Goal: Task Accomplishment & Management: Manage account settings

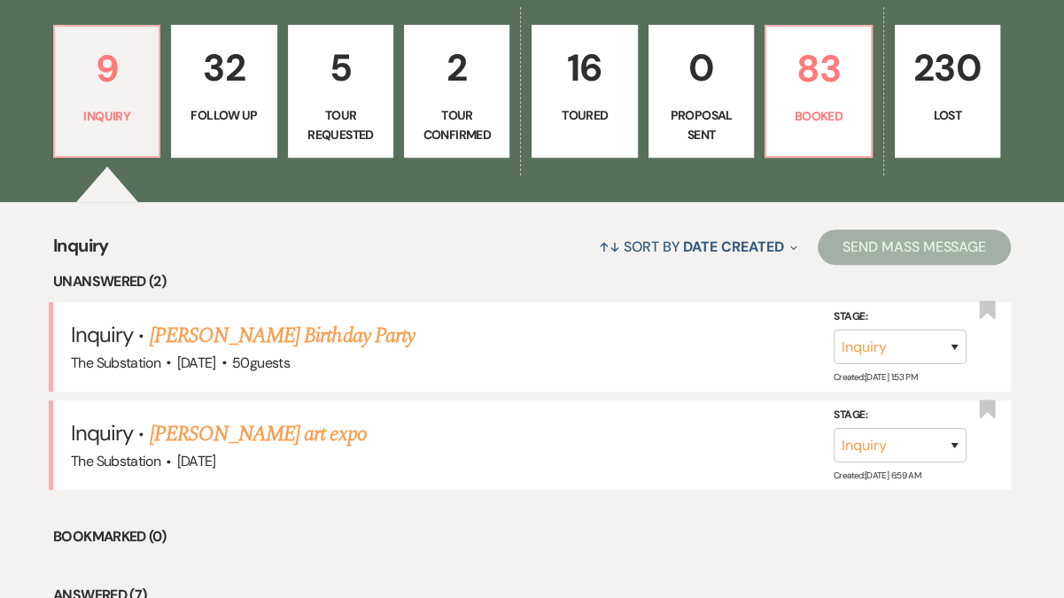
scroll to position [523, 0]
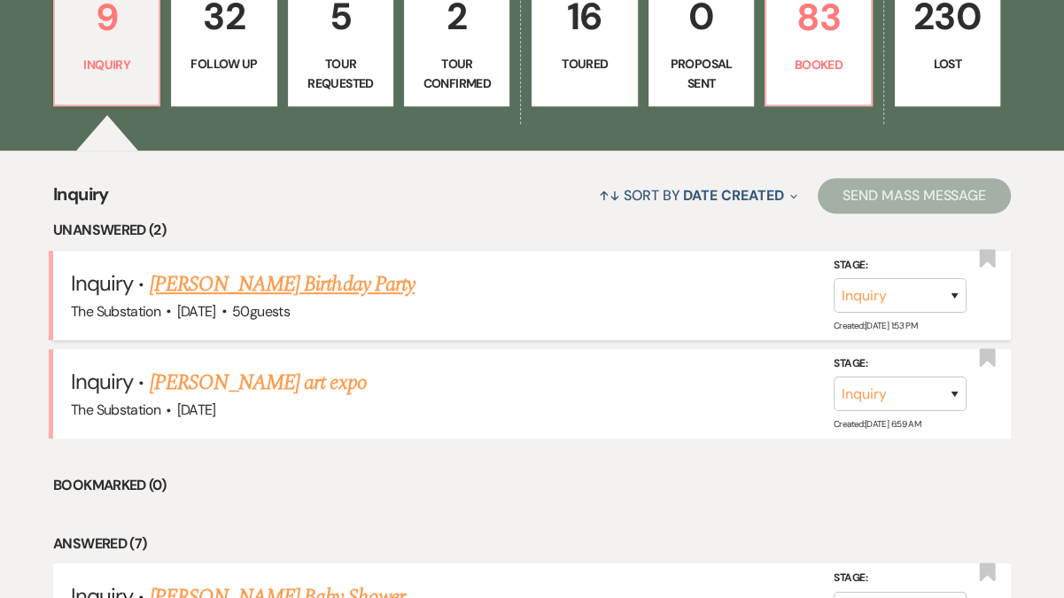
click at [243, 286] on link "[PERSON_NAME] Birthday Party" at bounding box center [282, 284] width 265 height 32
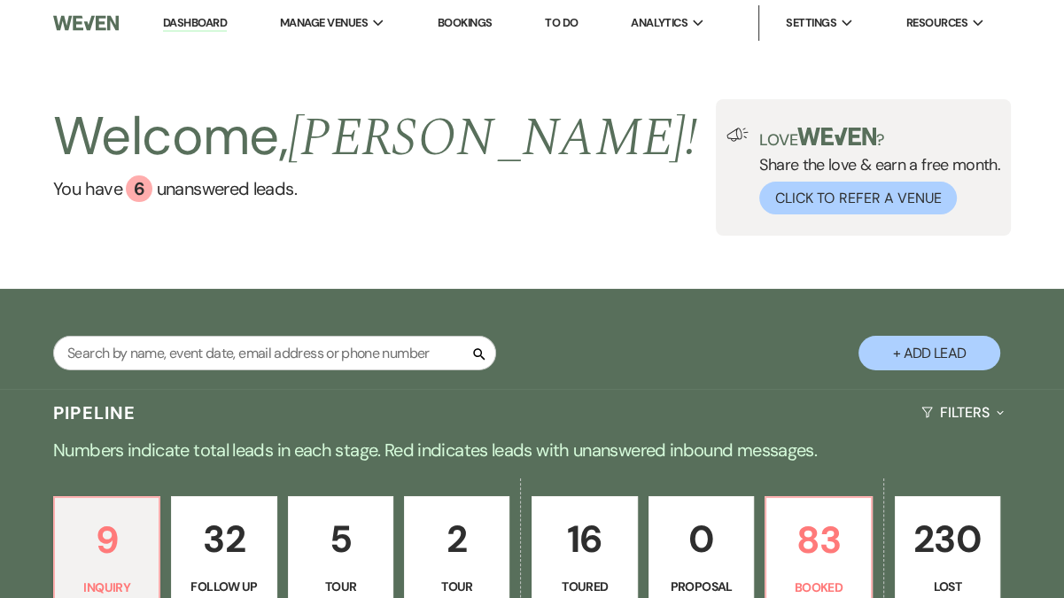
select select "5"
select select "4"
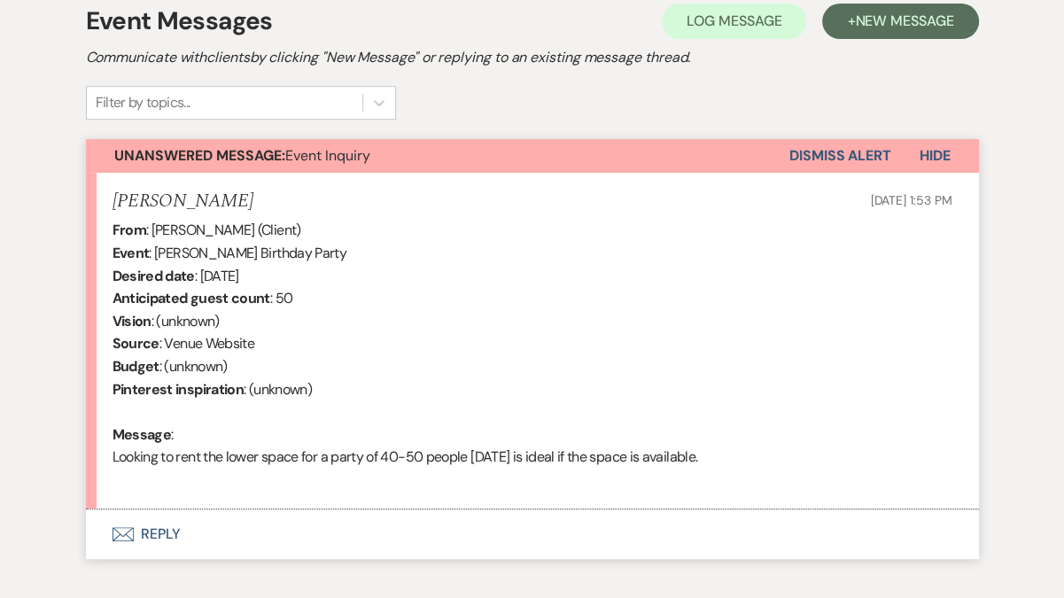
scroll to position [477, 0]
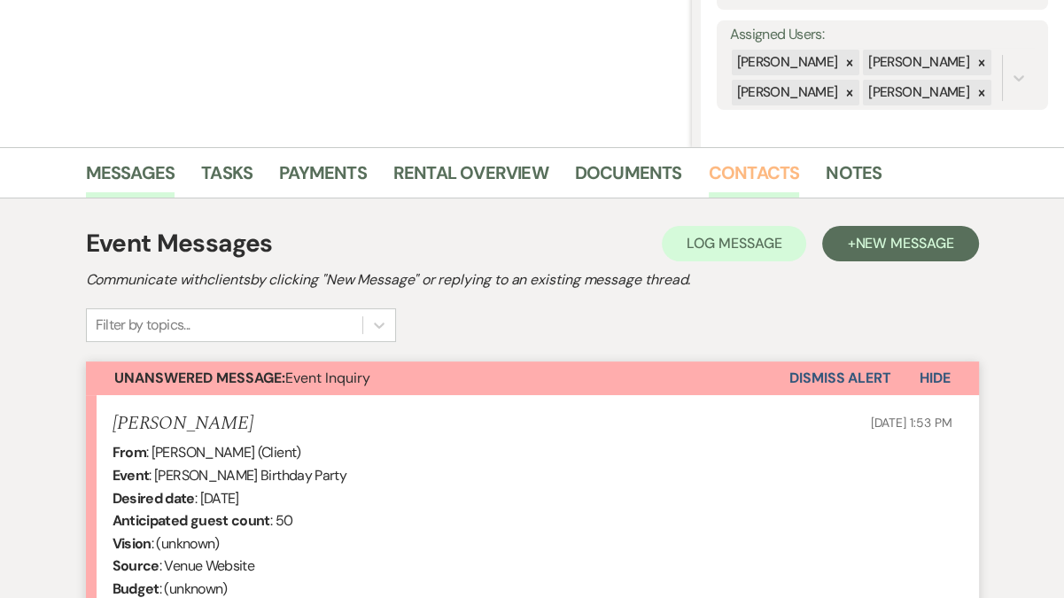
click at [740, 167] on link "Contacts" at bounding box center [754, 178] width 91 height 39
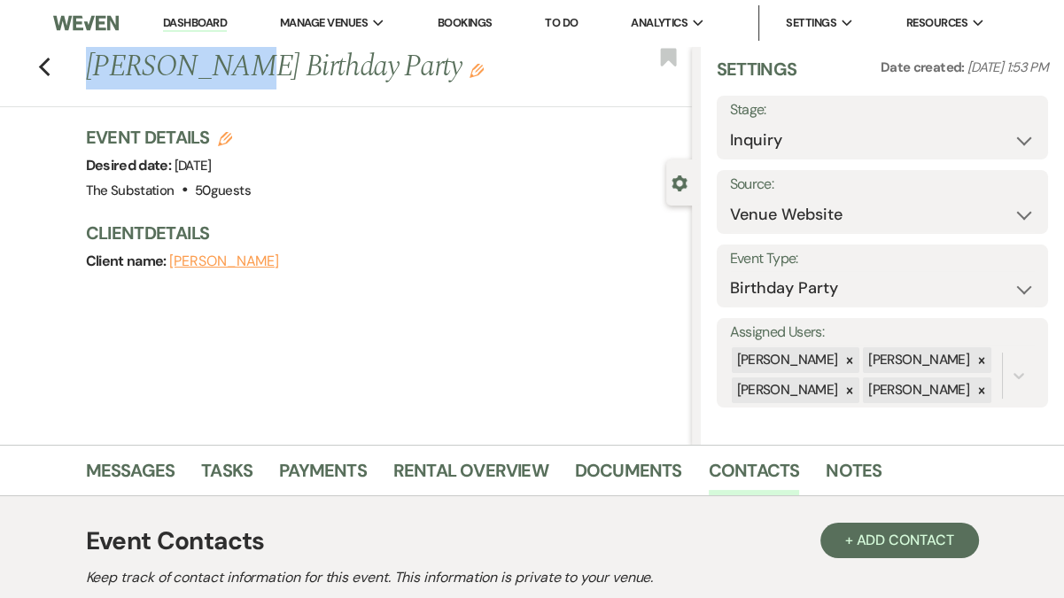
drag, startPoint x: 84, startPoint y: 70, endPoint x: 212, endPoint y: 69, distance: 127.6
click at [212, 69] on div "Previous [PERSON_NAME] Birthday Party Edit" at bounding box center [384, 67] width 615 height 43
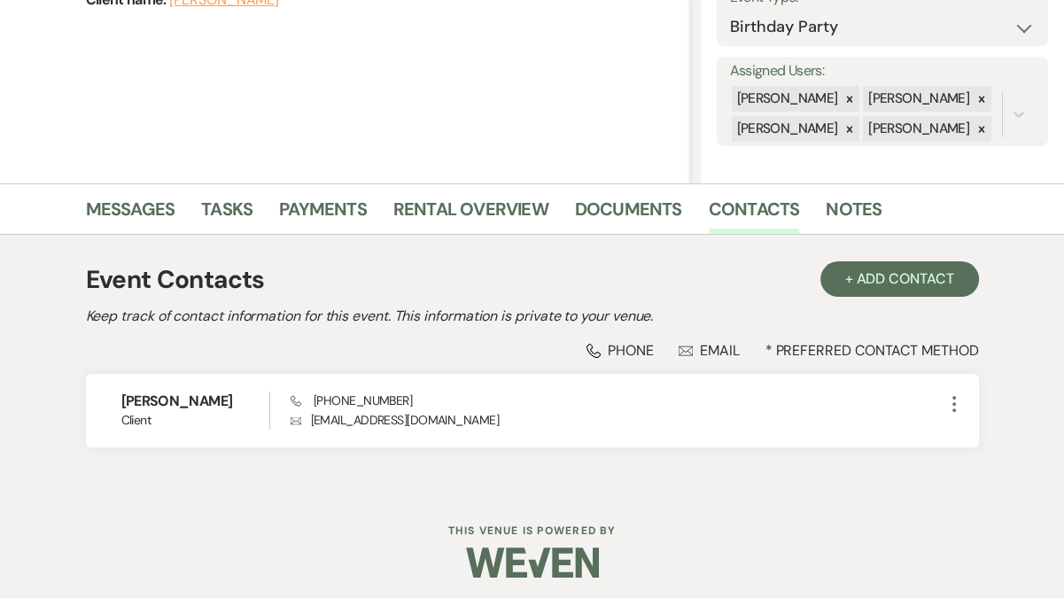
scroll to position [267, 0]
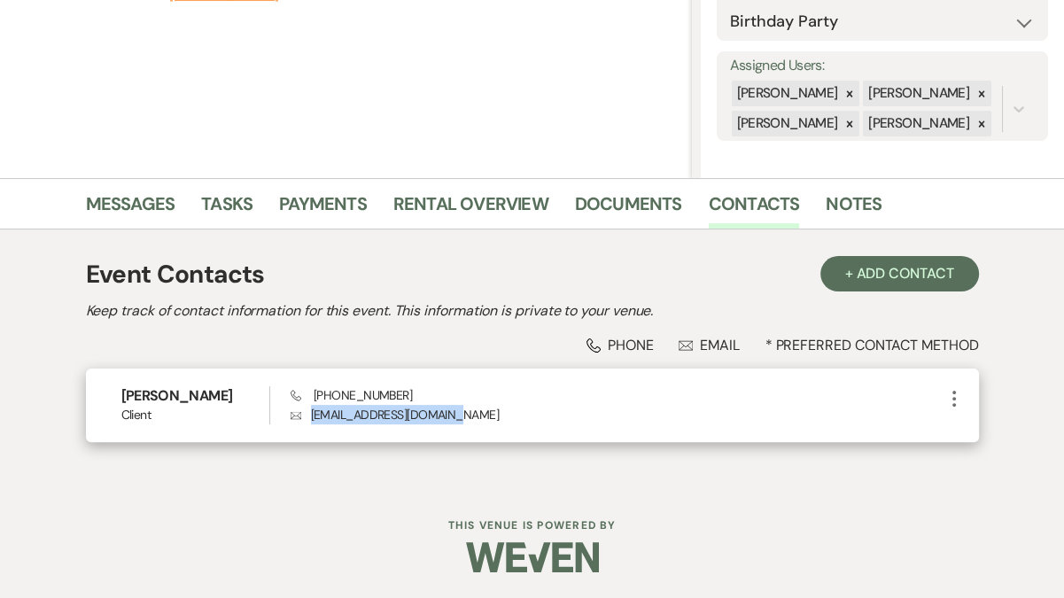
drag, startPoint x: 315, startPoint y: 418, endPoint x: 467, endPoint y: 418, distance: 151.5
click at [467, 418] on p "Envelope [EMAIL_ADDRESS][DOMAIN_NAME]" at bounding box center [617, 414] width 653 height 19
copy p "[EMAIL_ADDRESS][DOMAIN_NAME]"
drag, startPoint x: 313, startPoint y: 393, endPoint x: 423, endPoint y: 393, distance: 109.8
click at [423, 393] on div "Phone [PHONE_NUMBER] Envelope [EMAIL_ADDRESS][DOMAIN_NAME]" at bounding box center [617, 405] width 653 height 38
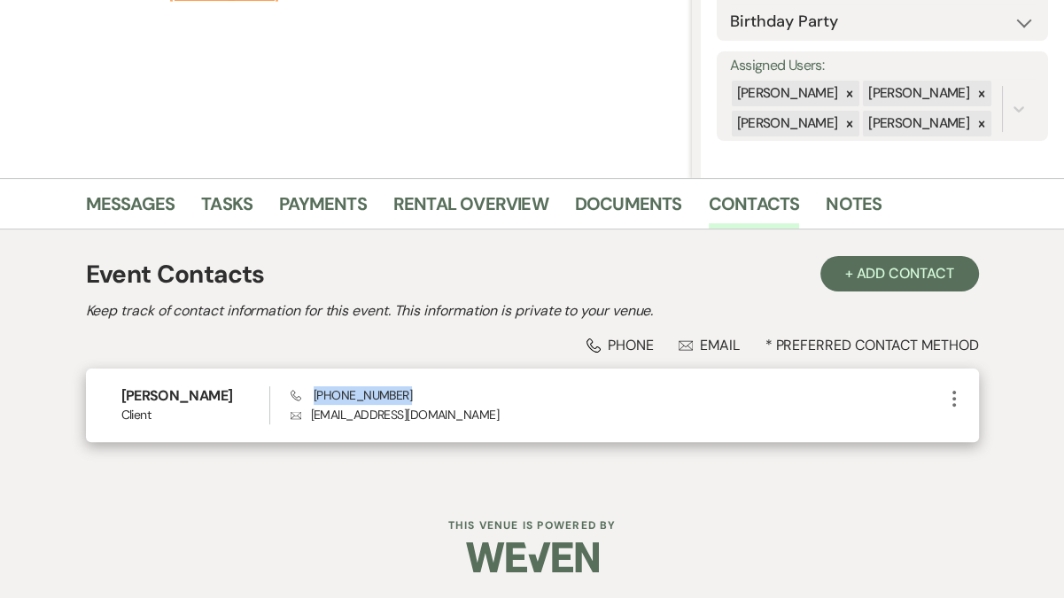
copy span "[PHONE_NUMBER]"
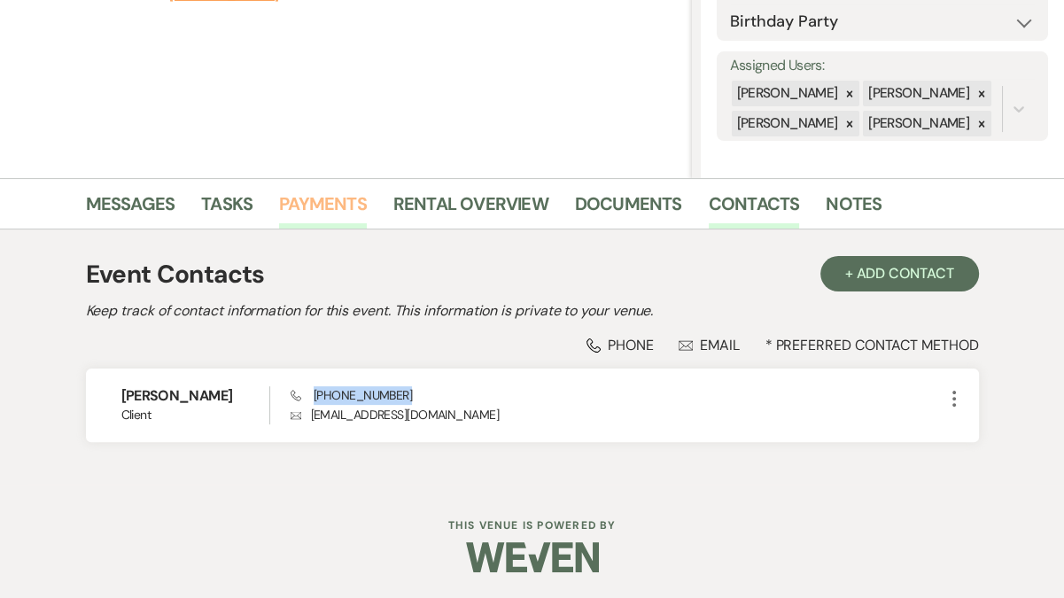
scroll to position [0, 0]
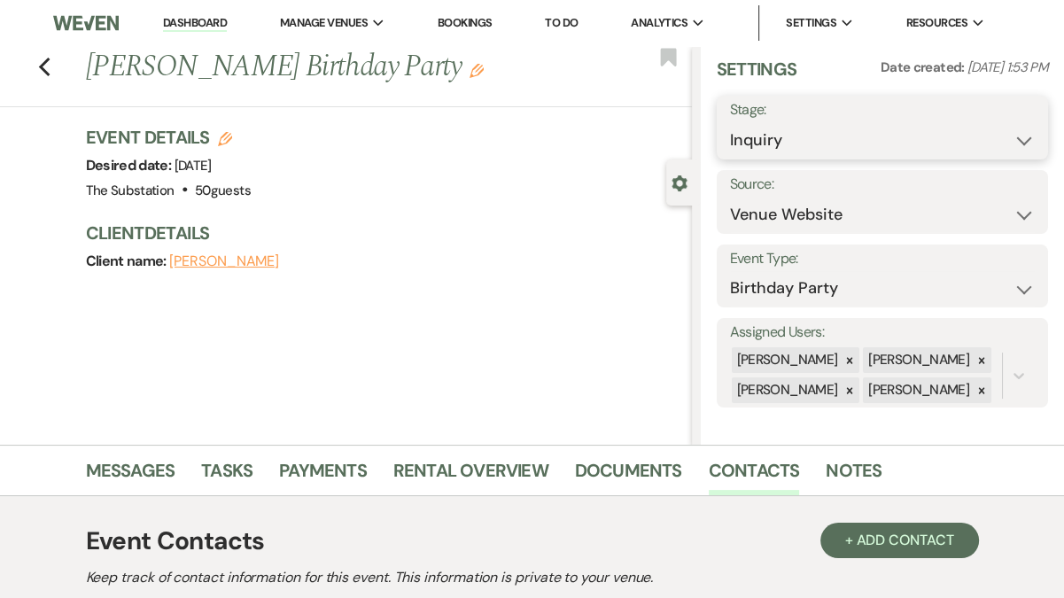
click at [794, 145] on select "Inquiry Follow Up Tour Requested Tour Confirmed Toured Proposal Sent Booked Lost" at bounding box center [882, 140] width 305 height 35
select select "9"
click at [730, 123] on select "Inquiry Follow Up Tour Requested Tour Confirmed Toured Proposal Sent Booked Lost" at bounding box center [882, 140] width 305 height 35
click at [1032, 128] on button "Save" at bounding box center [1014, 127] width 67 height 35
click at [89, 68] on h1 "[PERSON_NAME] Birthday Party Edit" at bounding box center [324, 67] width 477 height 43
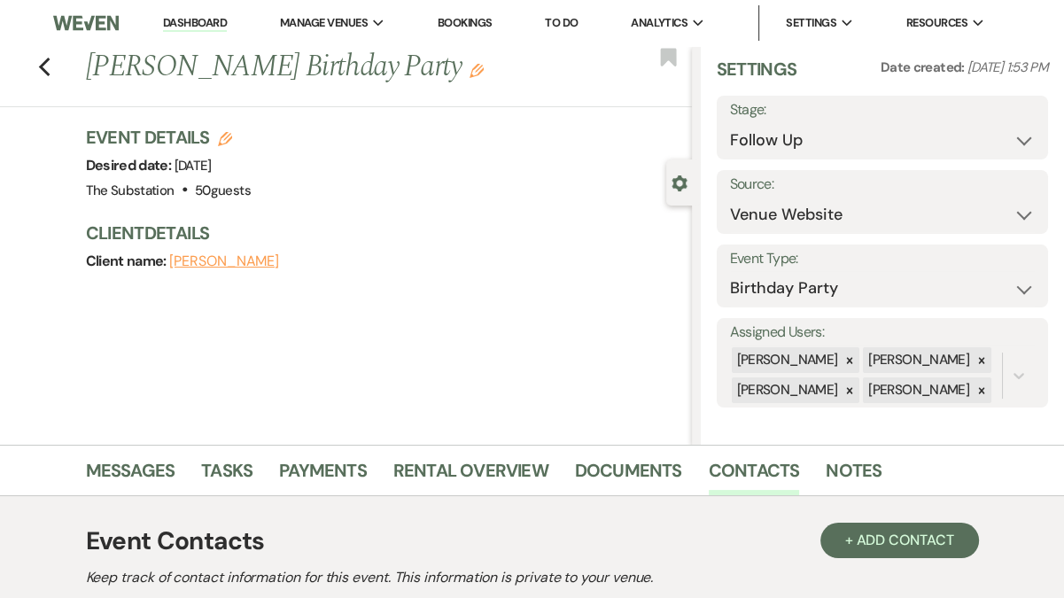
click at [470, 74] on icon "Edit" at bounding box center [477, 71] width 14 height 14
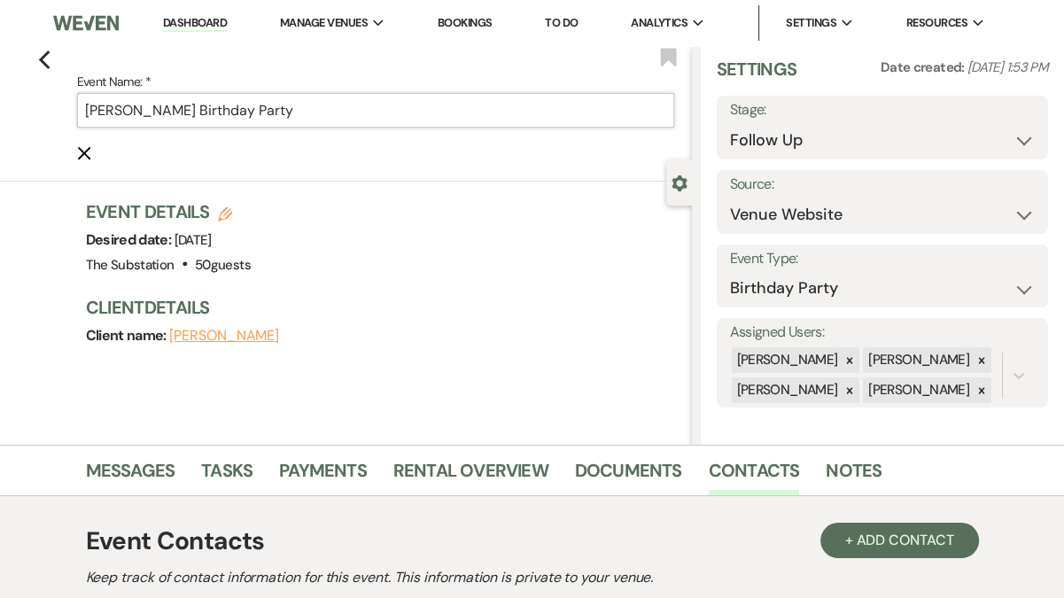
click at [84, 110] on input "[PERSON_NAME] Birthday Party" at bounding box center [375, 110] width 597 height 35
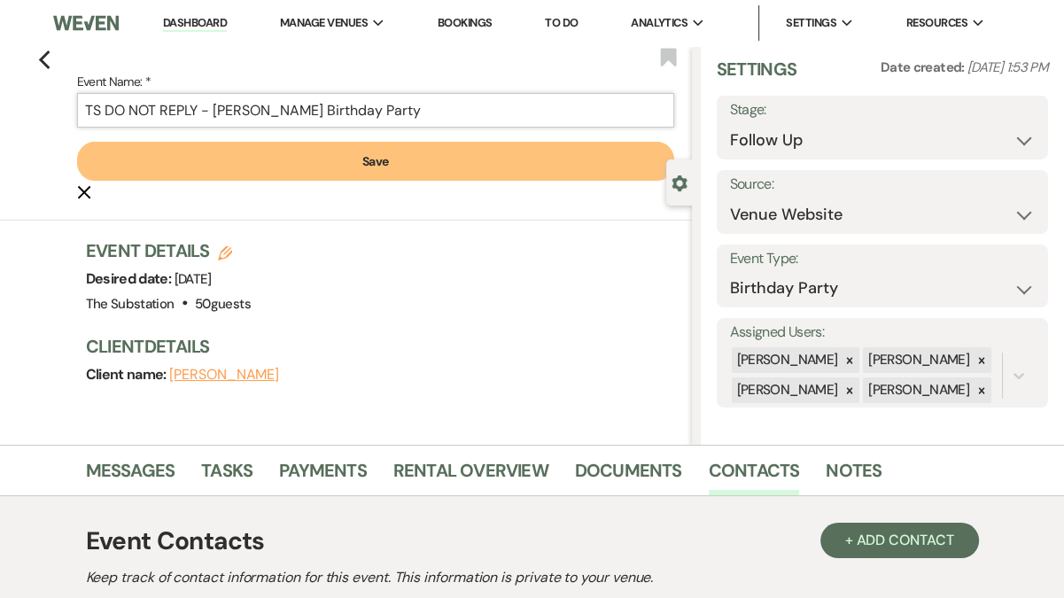
type input "TS DO NOT REPLY - [PERSON_NAME] Birthday Party"
click at [317, 166] on button "Save" at bounding box center [375, 161] width 597 height 39
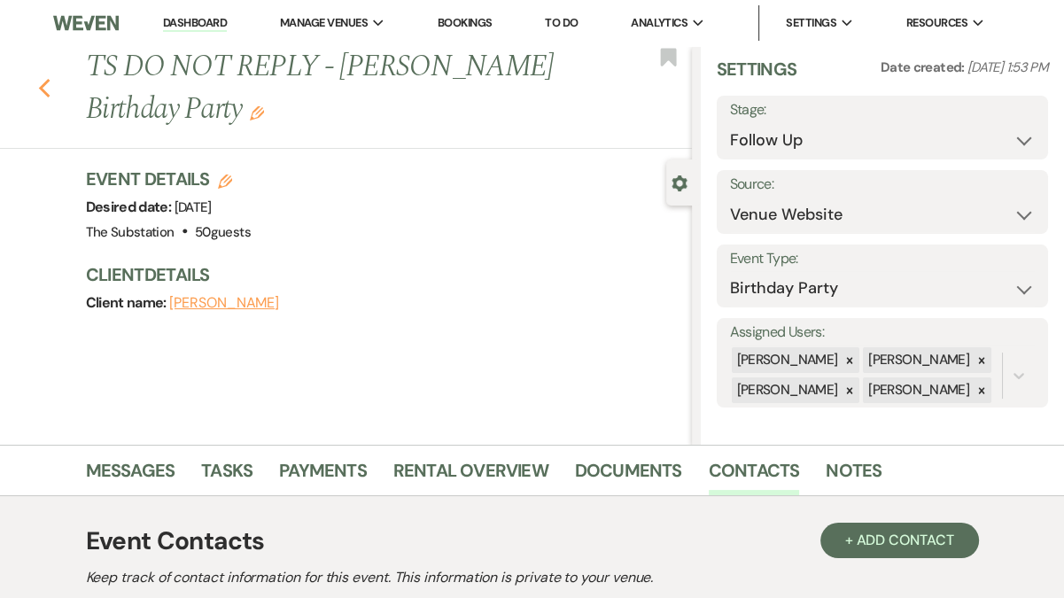
click at [45, 88] on icon "Previous" at bounding box center [44, 88] width 13 height 21
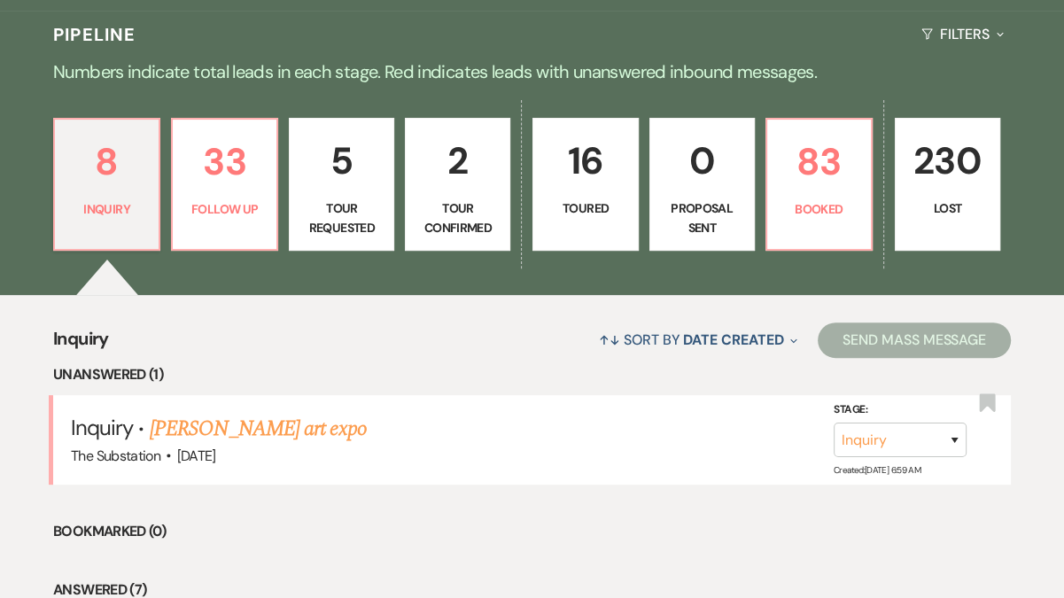
scroll to position [361, 0]
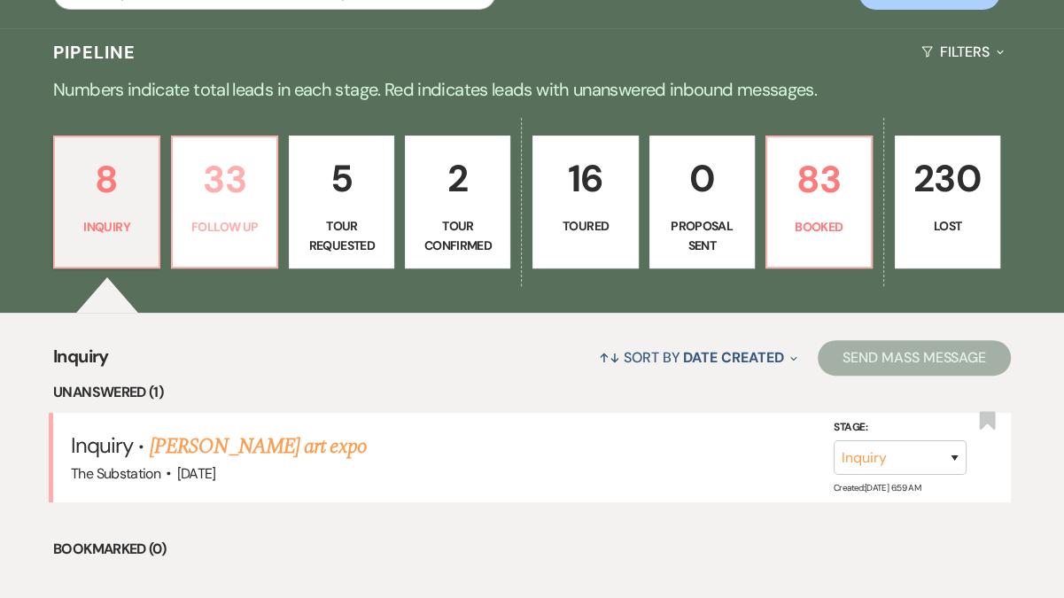
click at [263, 211] on link "33 Follow Up" at bounding box center [224, 202] width 107 height 133
select select "9"
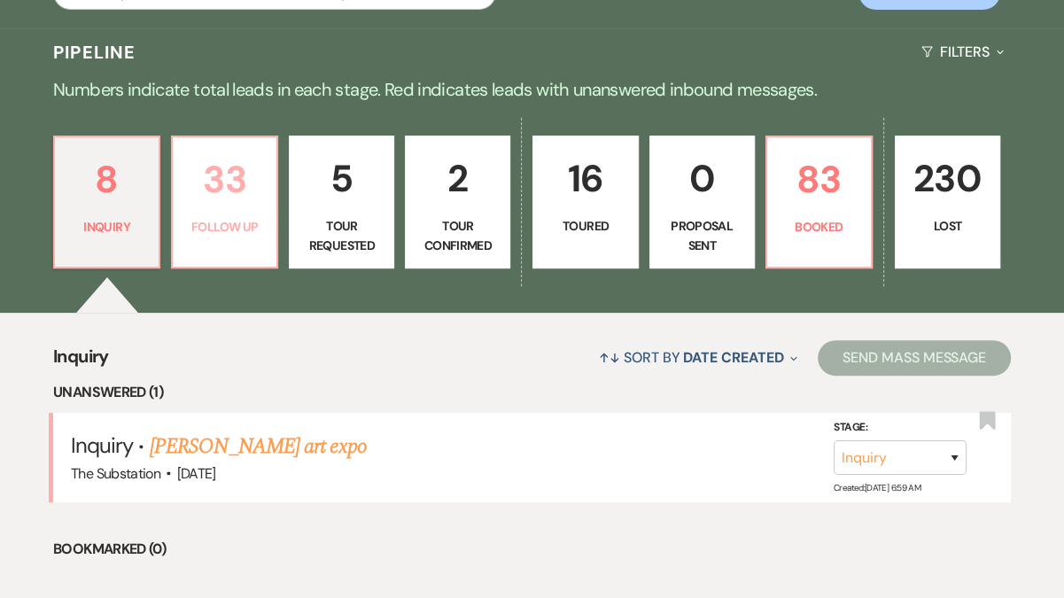
select select "9"
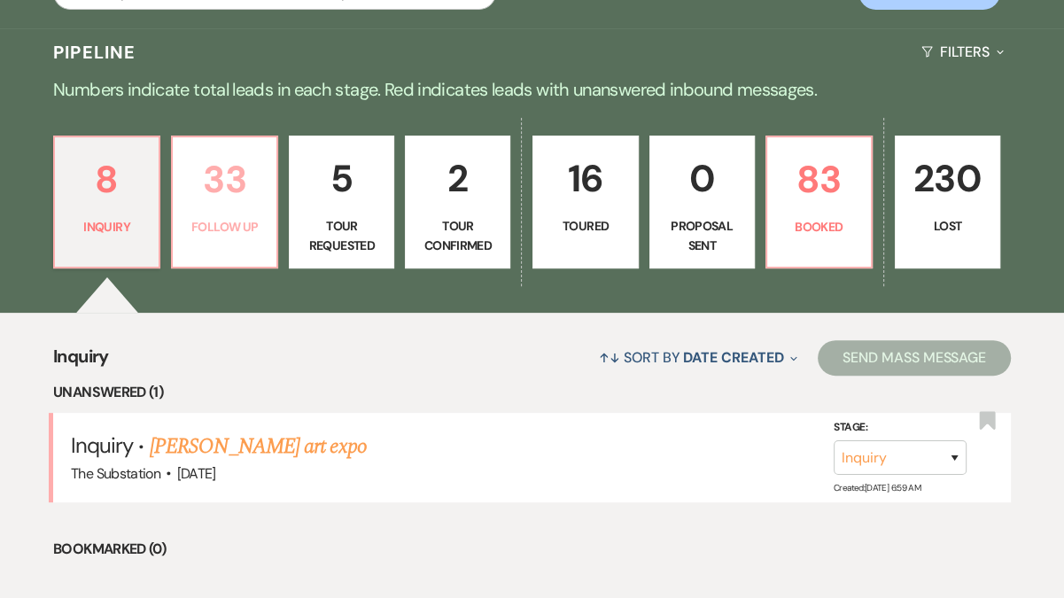
select select "9"
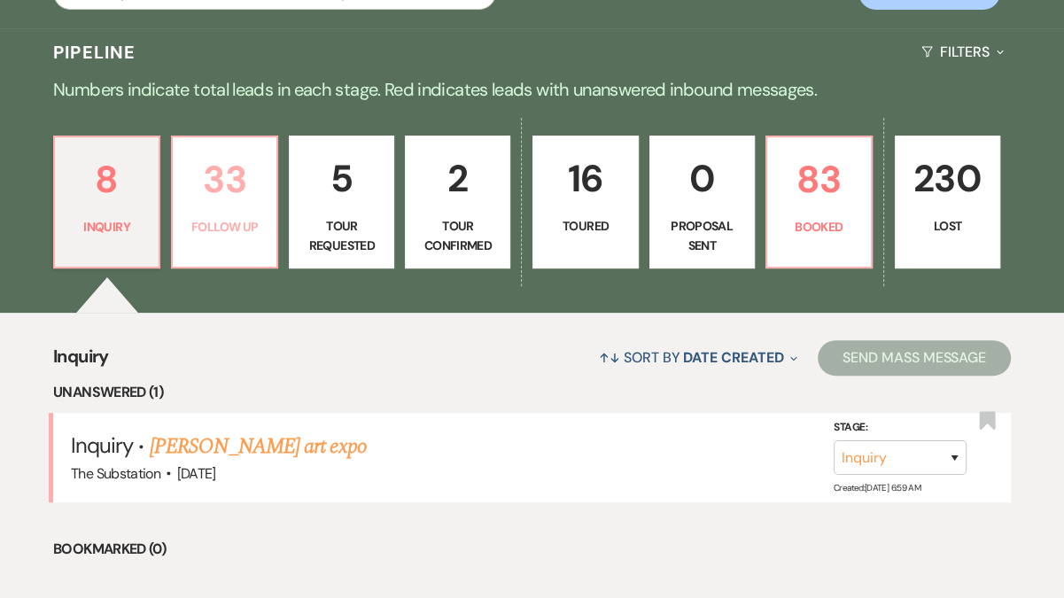
select select "9"
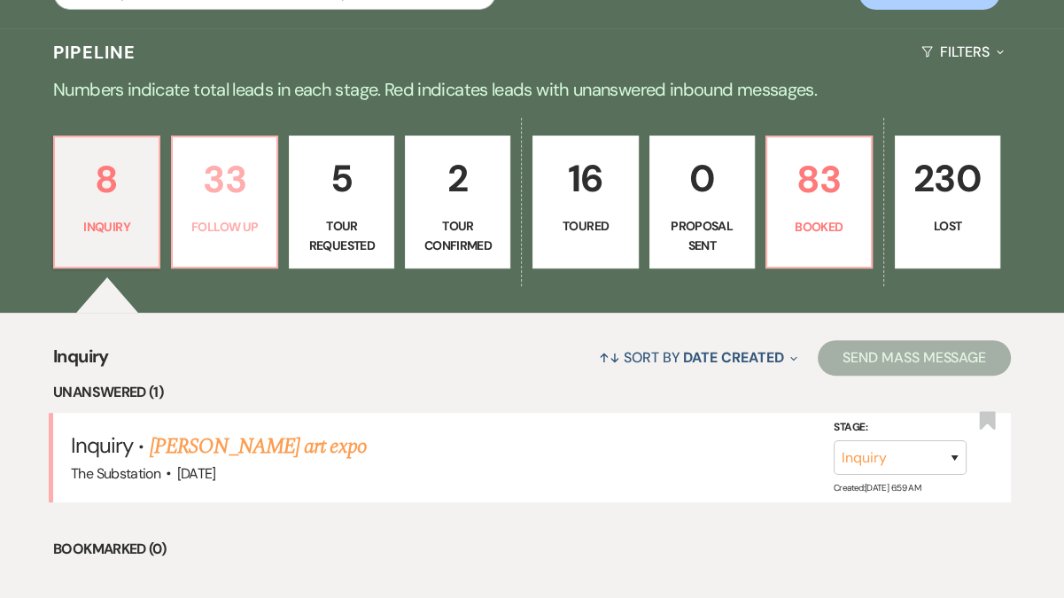
select select "9"
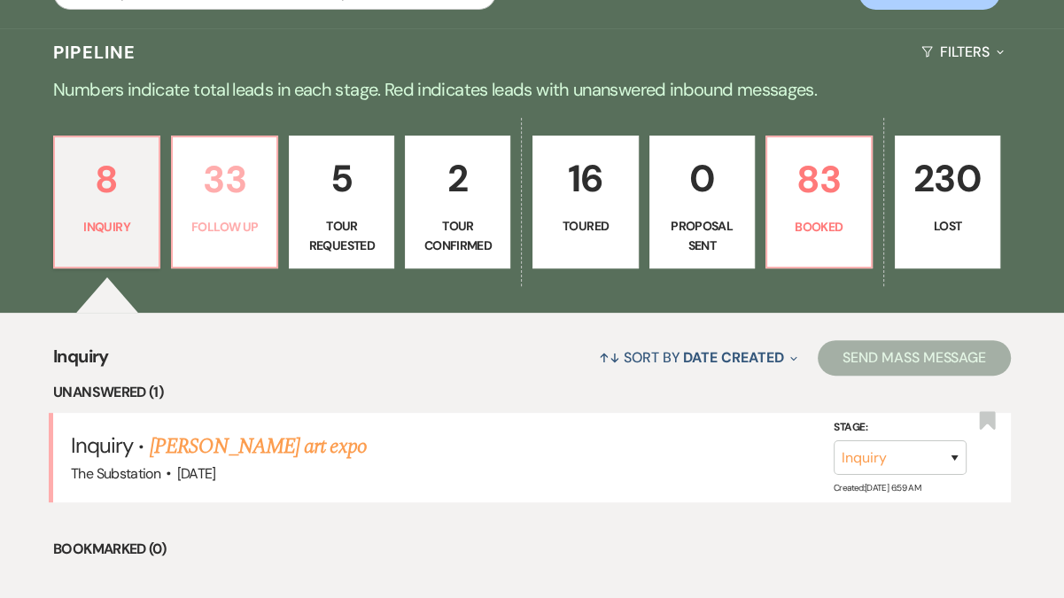
select select "9"
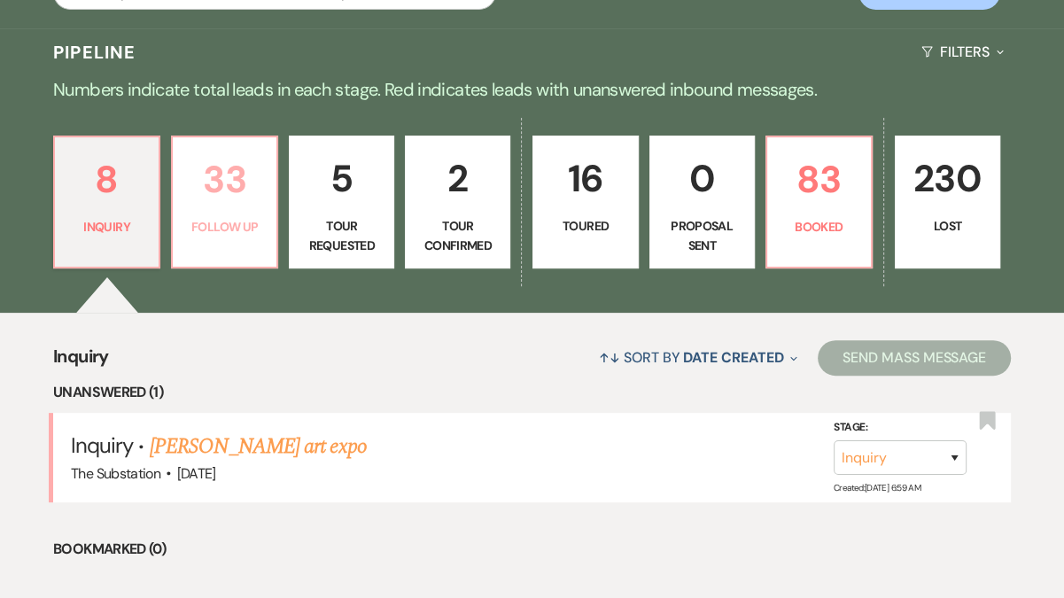
select select "9"
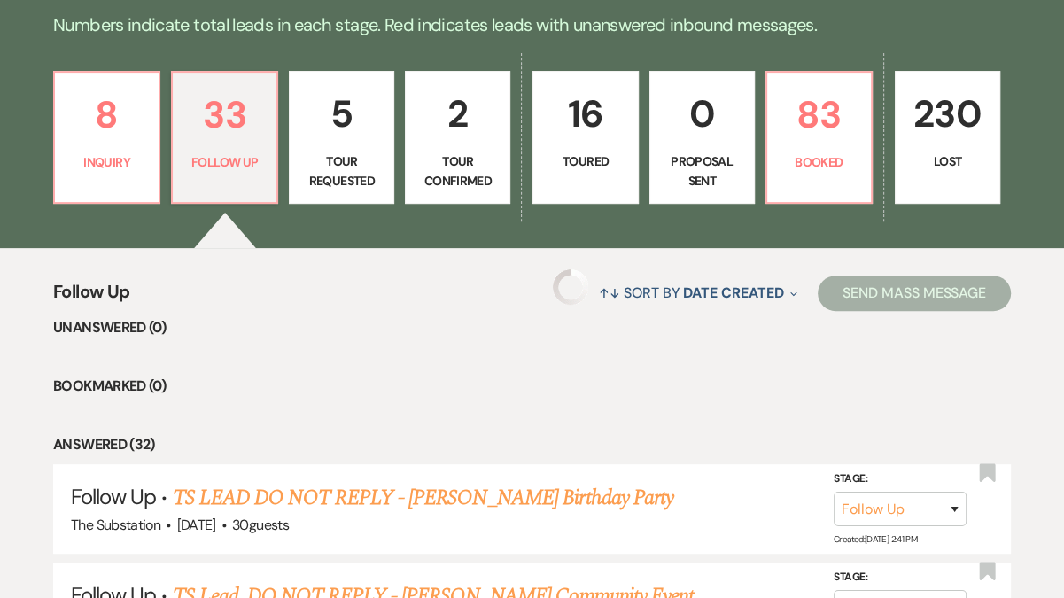
select select "9"
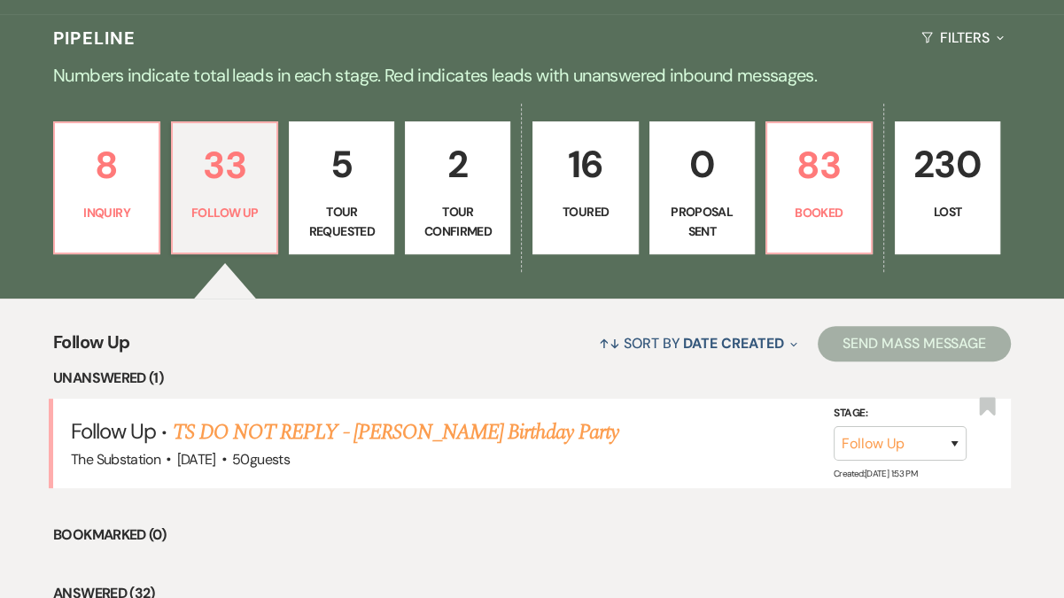
scroll to position [462, 0]
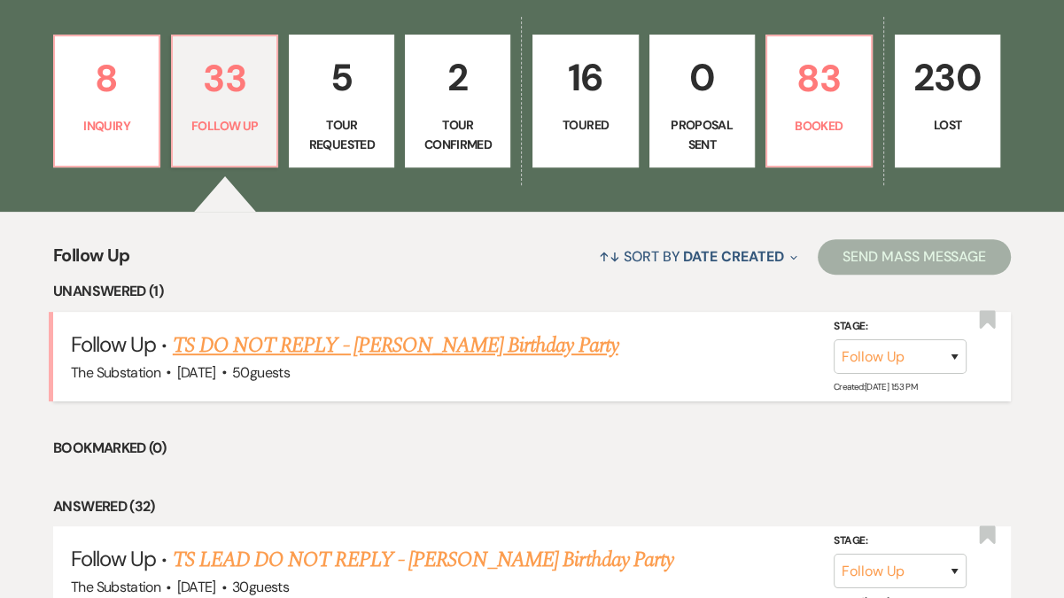
click at [385, 345] on link "TS DO NOT REPLY - [PERSON_NAME] Birthday Party" at bounding box center [396, 346] width 446 height 32
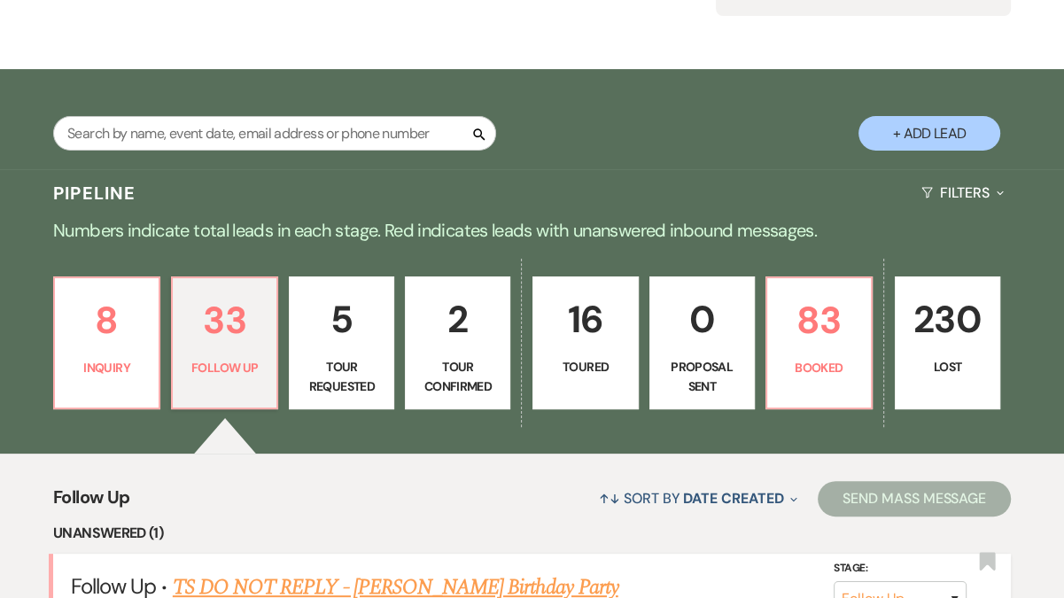
select select "9"
select select "5"
select select "4"
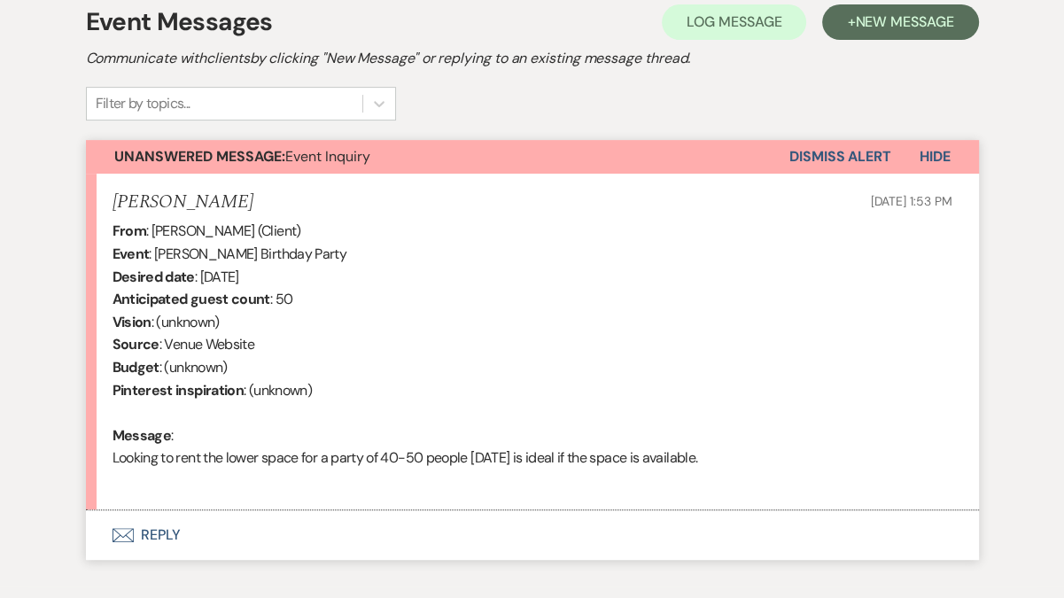
scroll to position [512, 0]
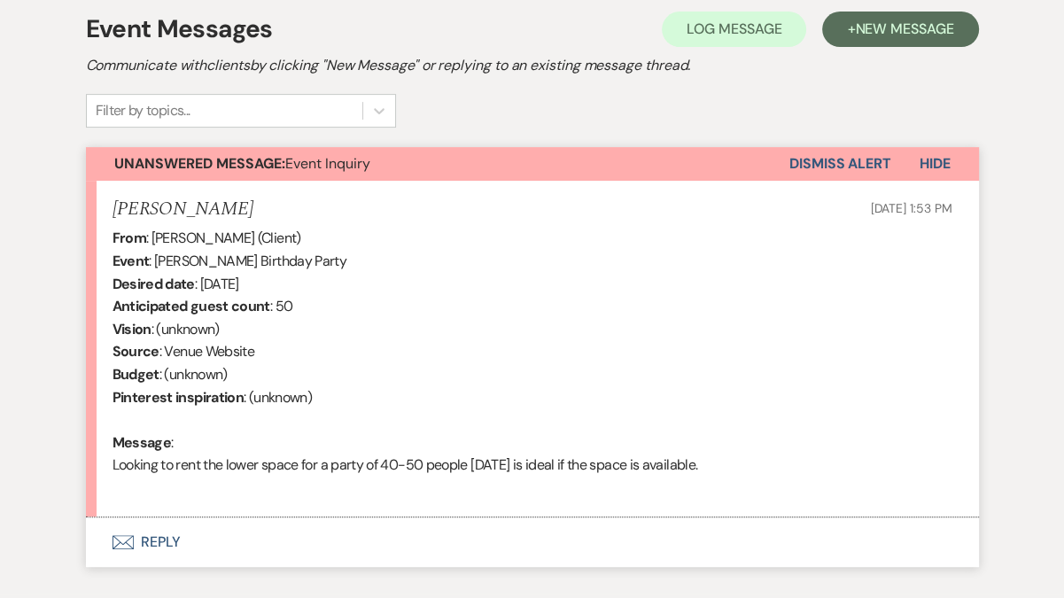
click at [825, 169] on button "Dismiss Alert" at bounding box center [840, 164] width 102 height 34
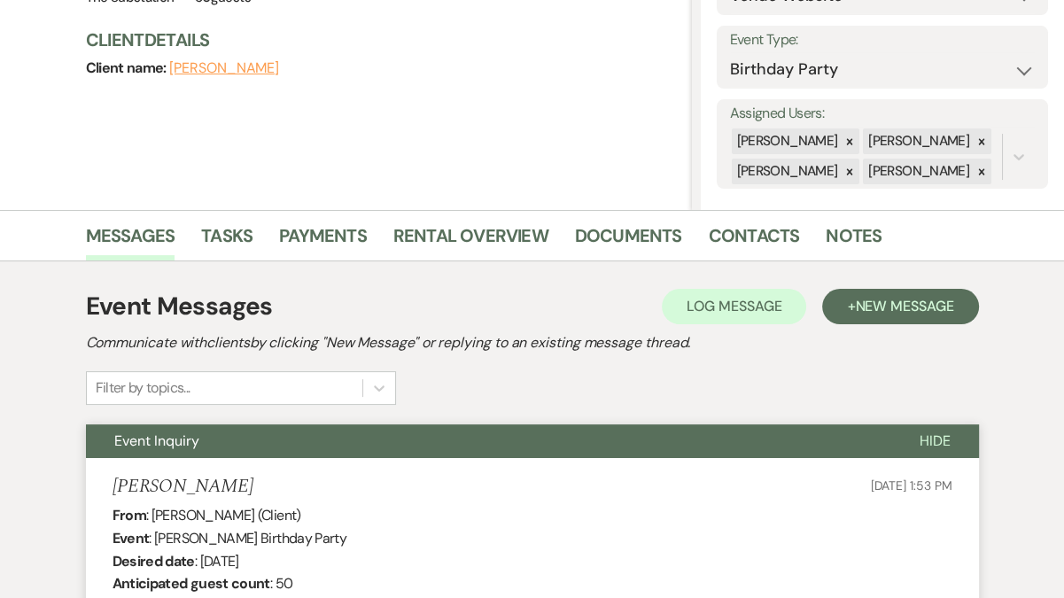
scroll to position [0, 0]
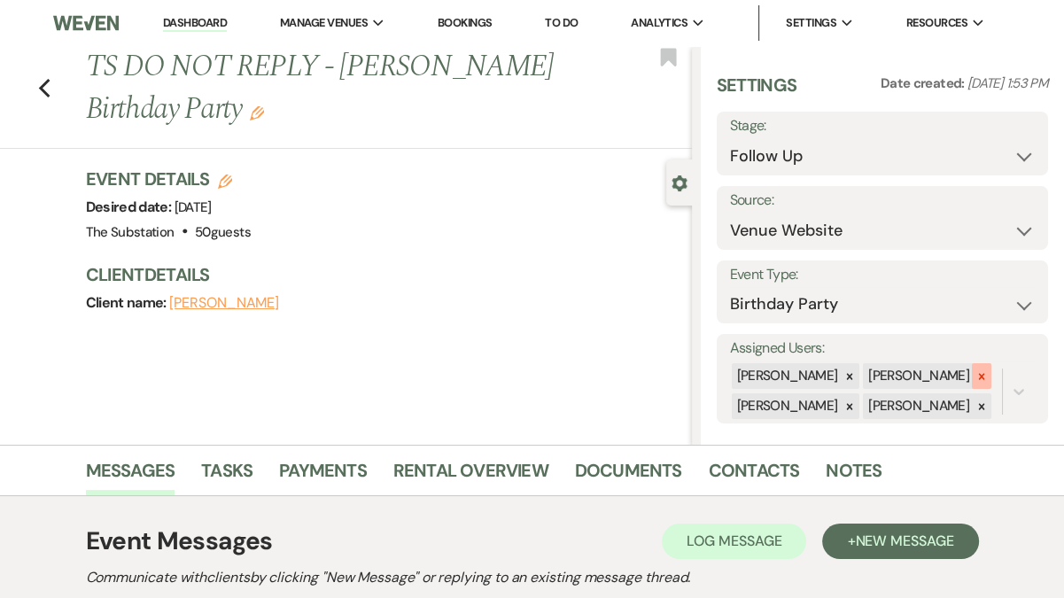
click at [975, 376] on icon at bounding box center [981, 376] width 12 height 12
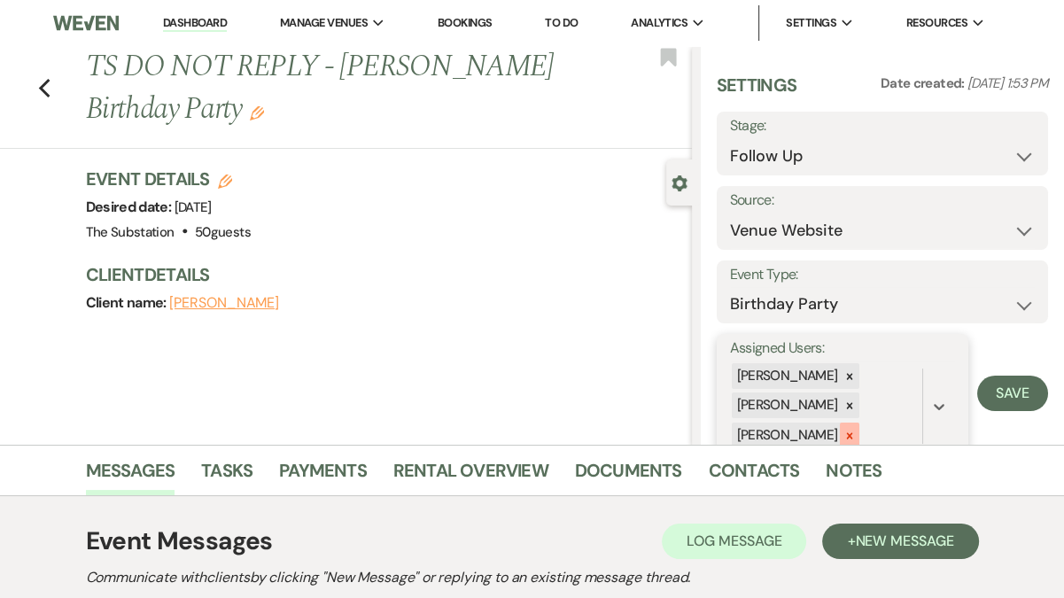
click at [847, 434] on icon at bounding box center [850, 435] width 6 height 6
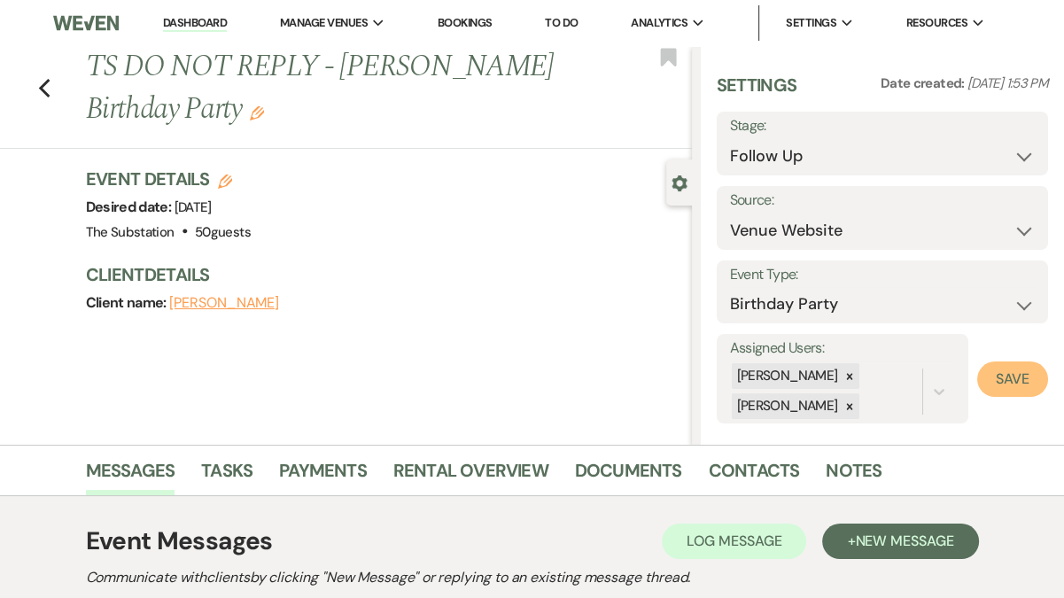
click at [1013, 383] on button "Save" at bounding box center [1012, 378] width 71 height 35
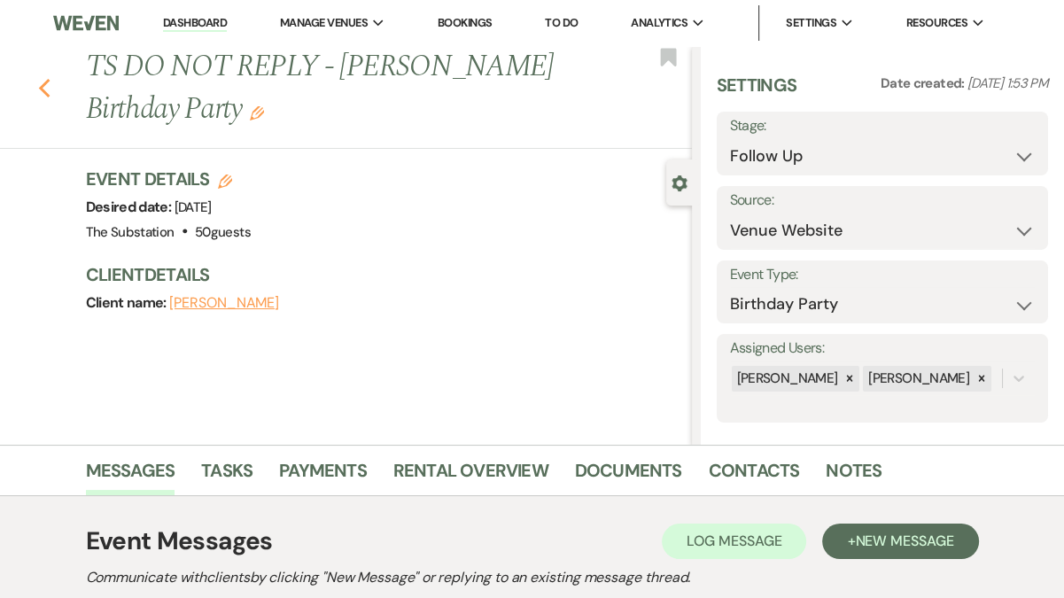
click at [43, 90] on use "button" at bounding box center [44, 88] width 12 height 19
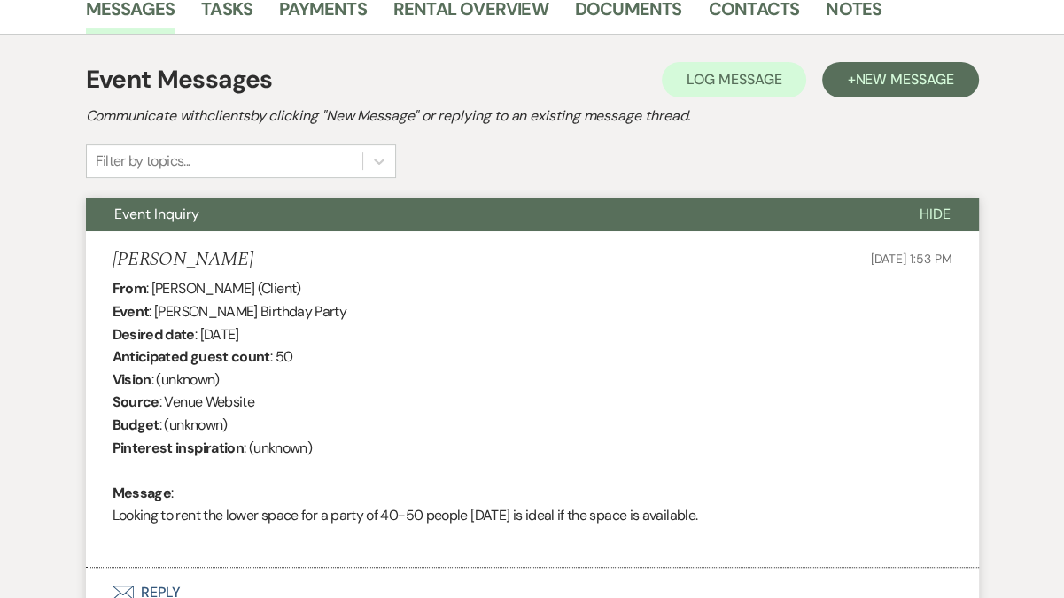
select select "9"
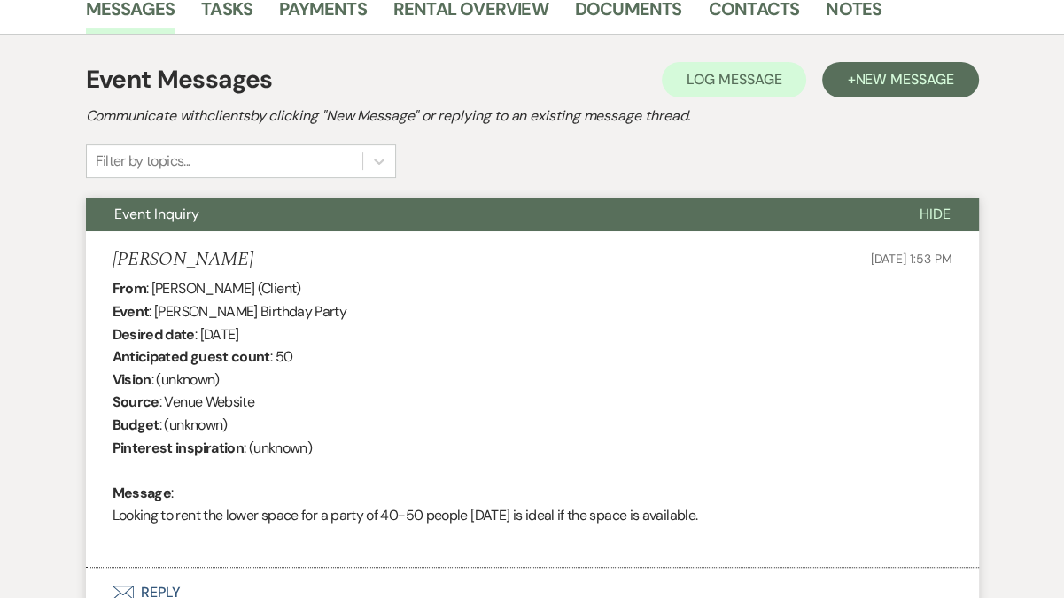
select select "9"
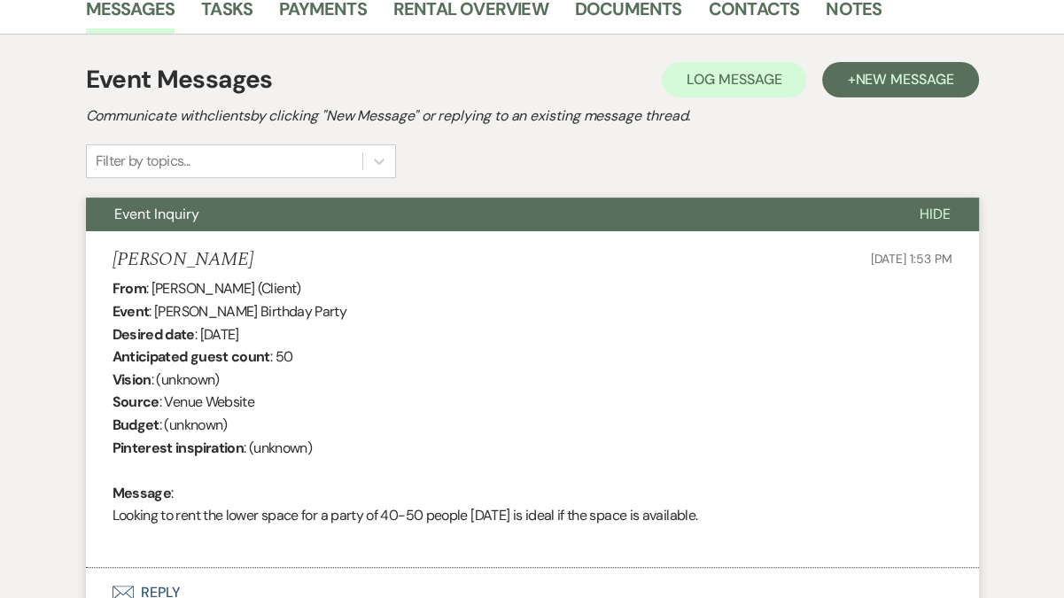
select select "9"
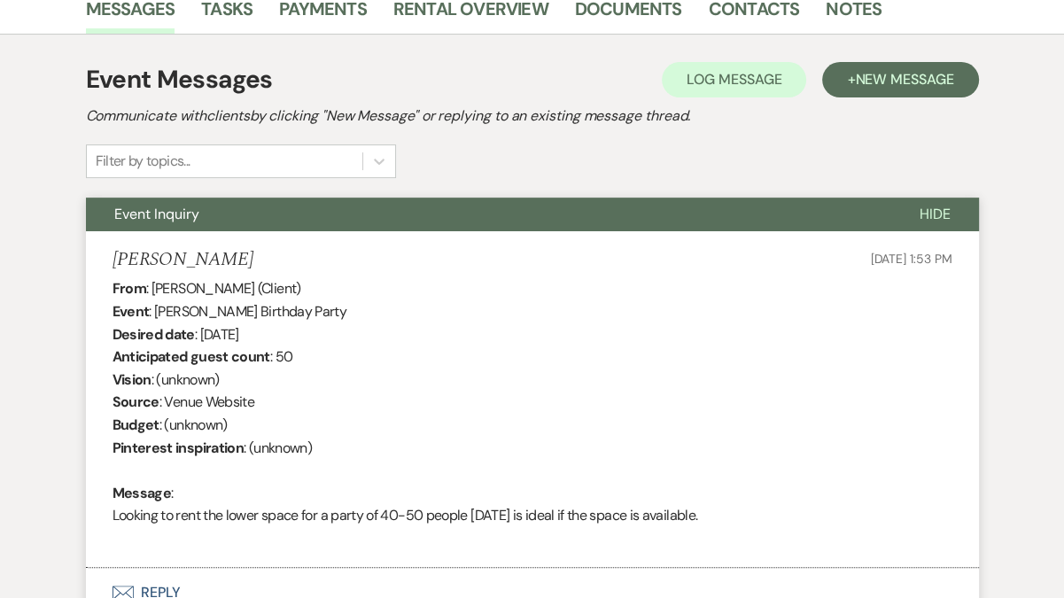
select select "9"
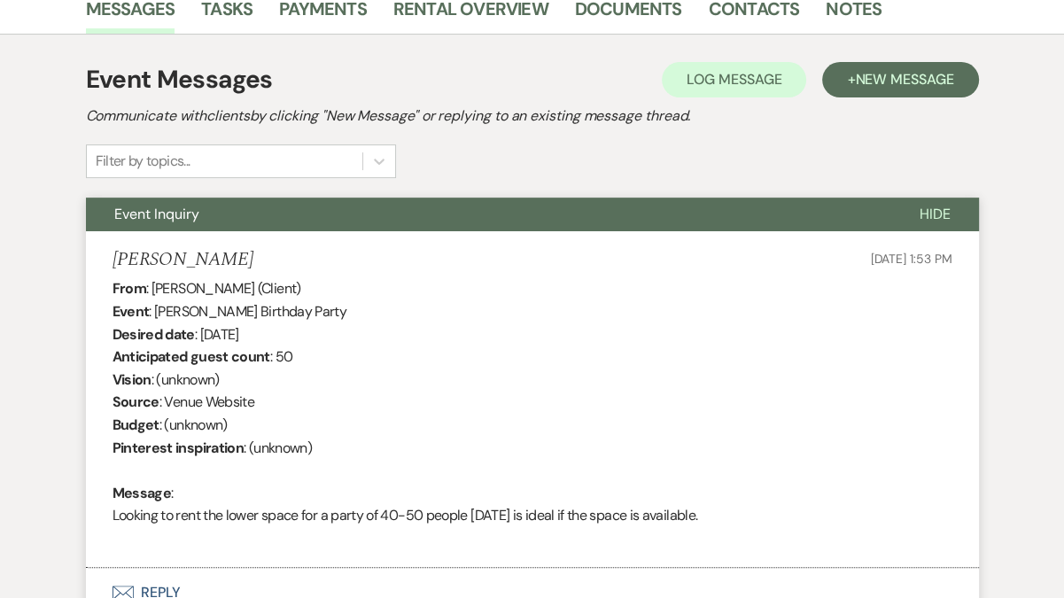
select select "9"
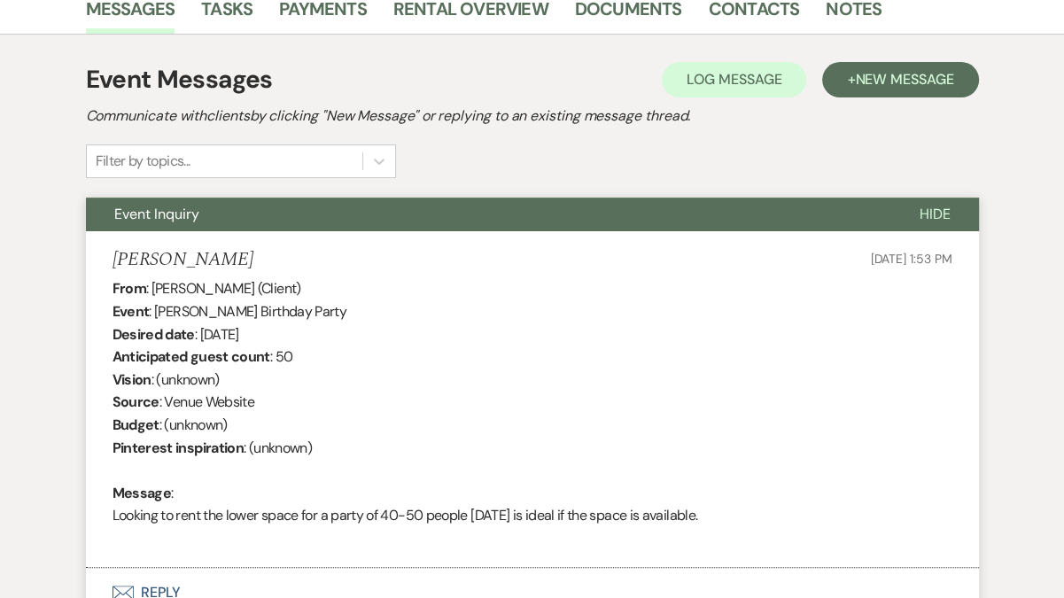
select select "9"
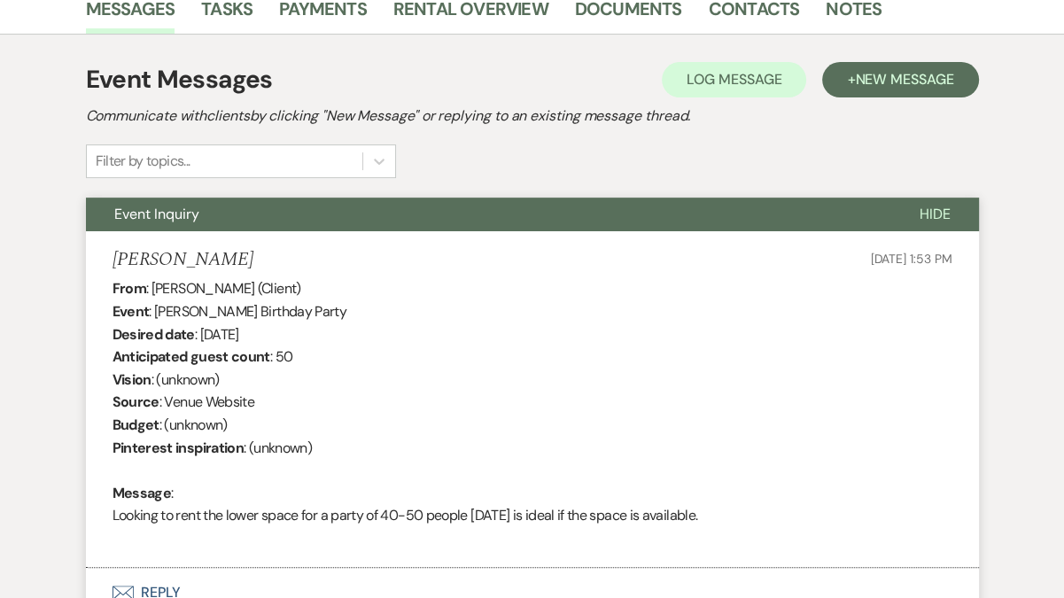
select select "9"
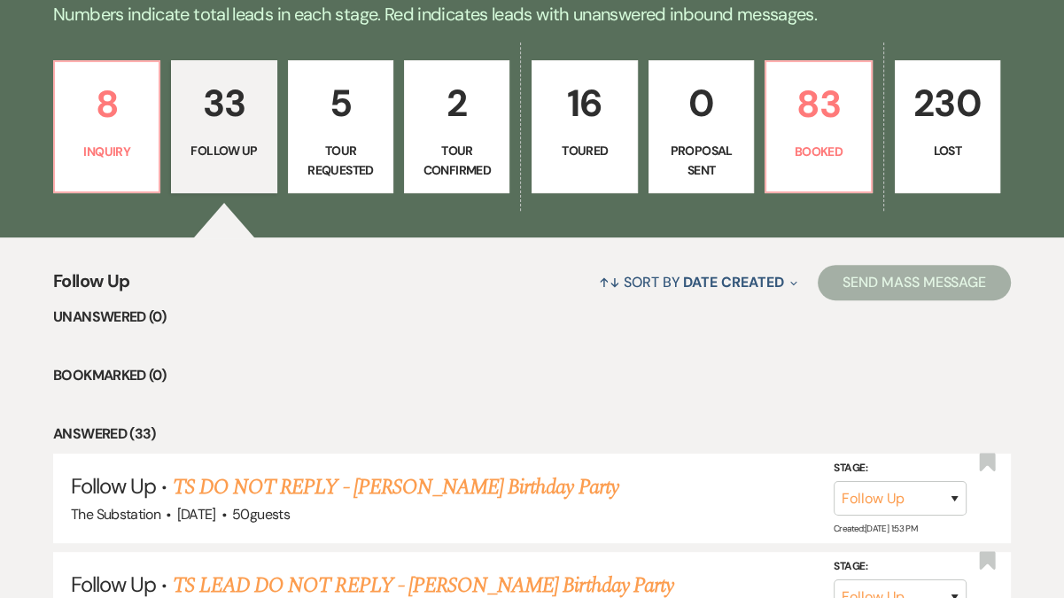
scroll to position [404, 0]
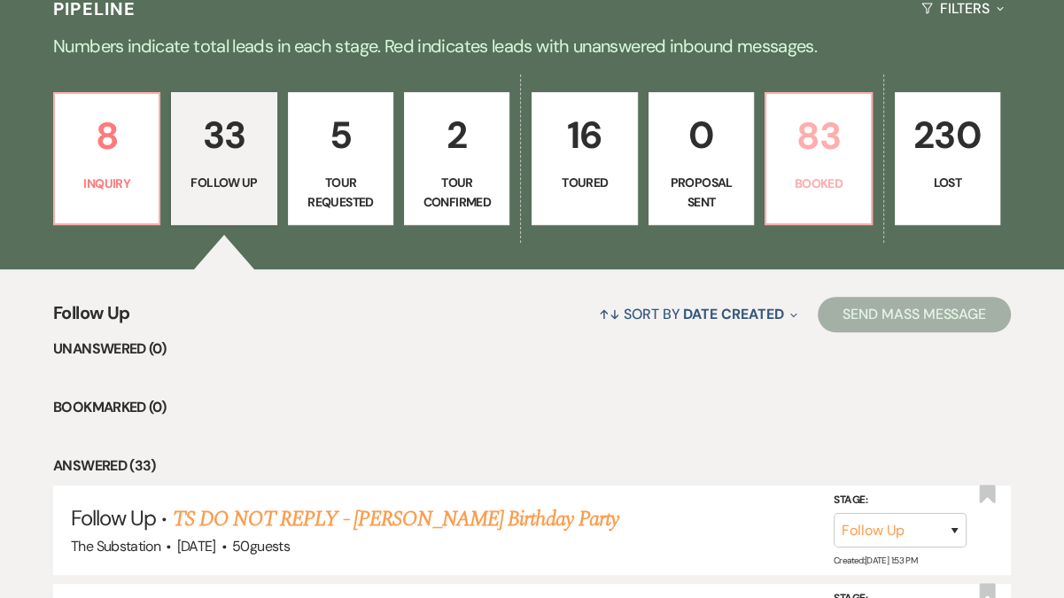
click at [826, 137] on p "83" at bounding box center [818, 135] width 82 height 59
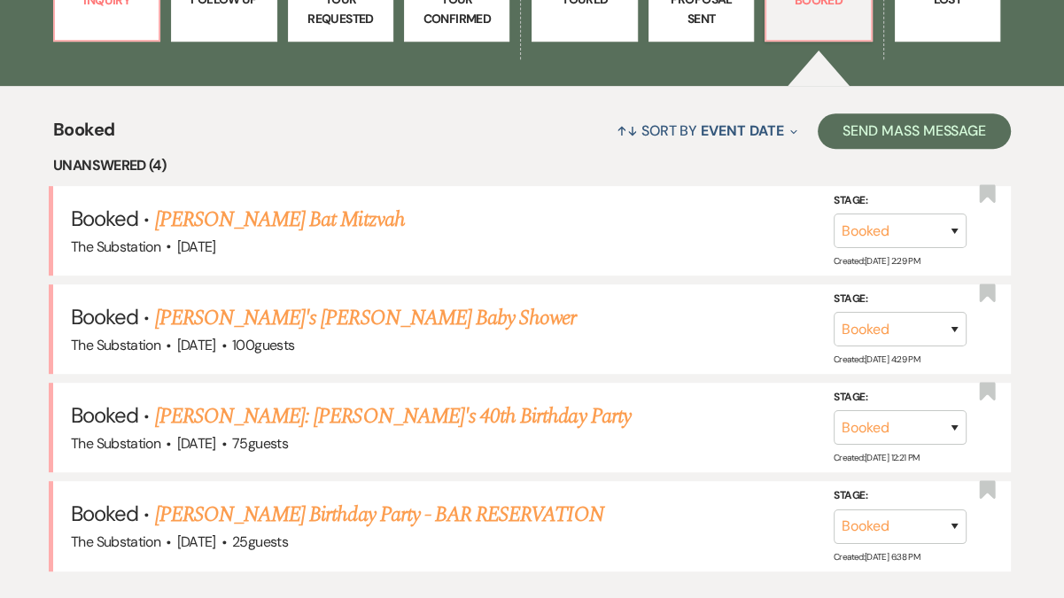
scroll to position [426, 0]
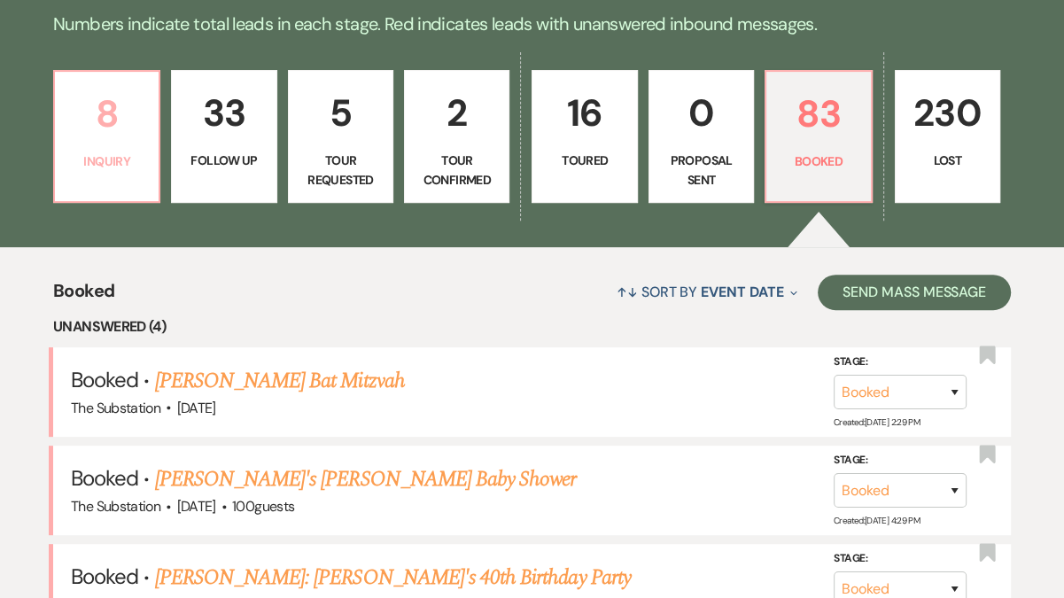
click at [119, 134] on p "8" at bounding box center [107, 113] width 82 height 59
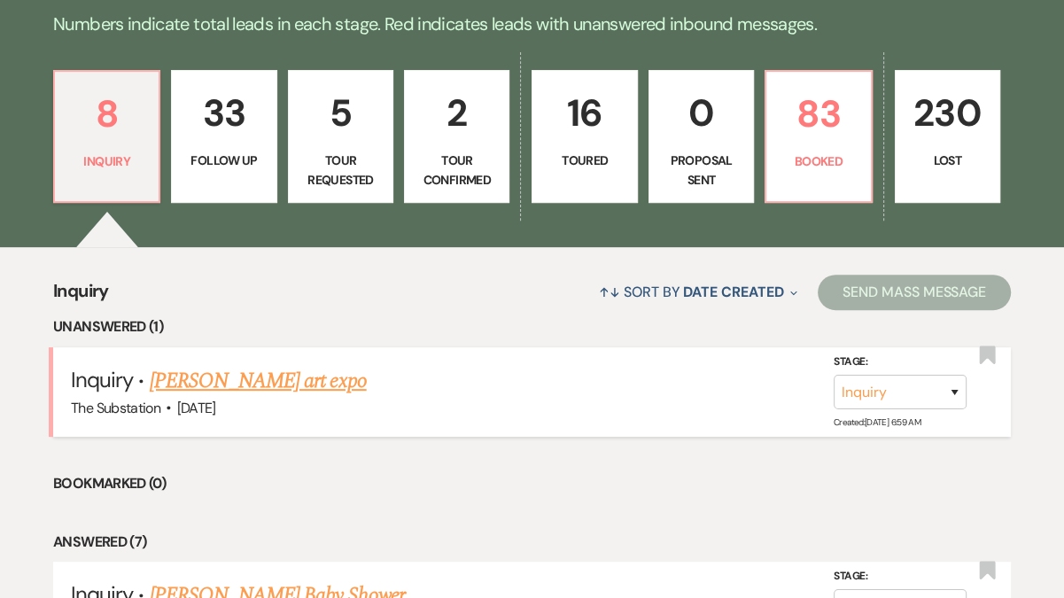
click at [242, 380] on link "[PERSON_NAME] art expo" at bounding box center [258, 381] width 217 height 32
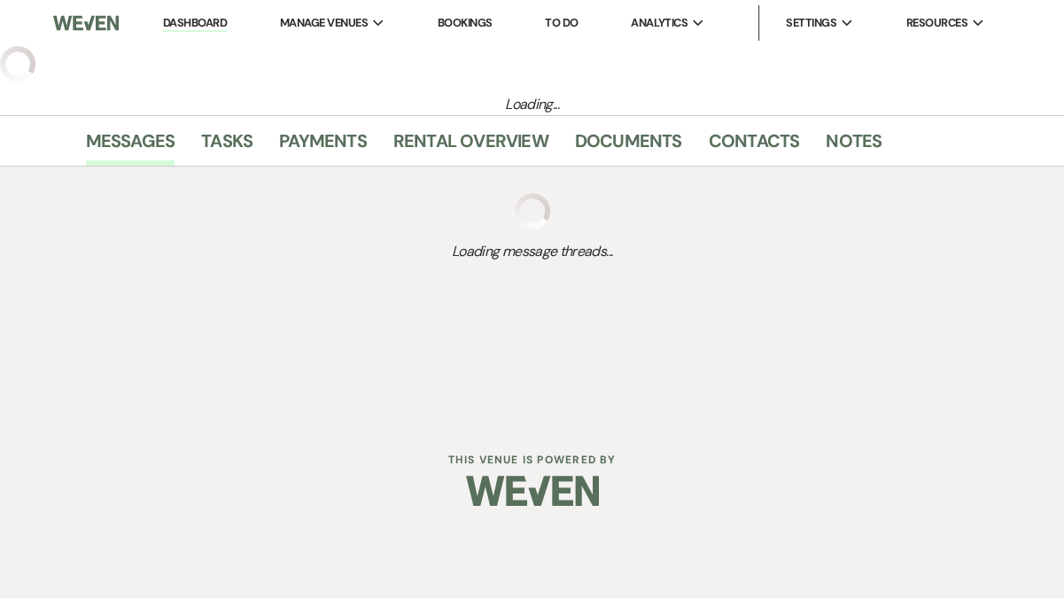
select select "5"
select select "13"
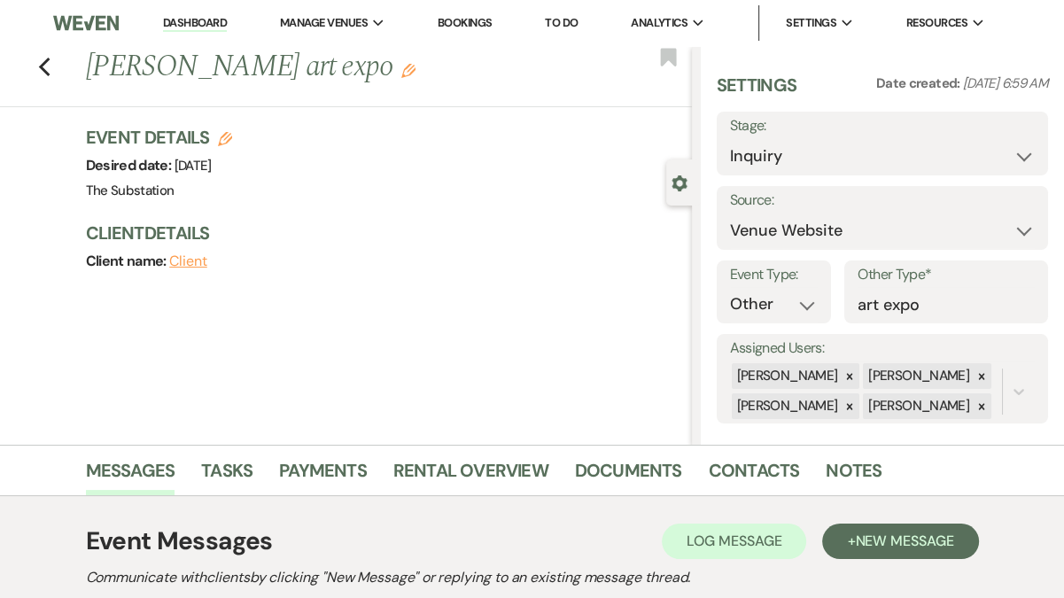
click at [208, 28] on link "Dashboard" at bounding box center [195, 23] width 64 height 17
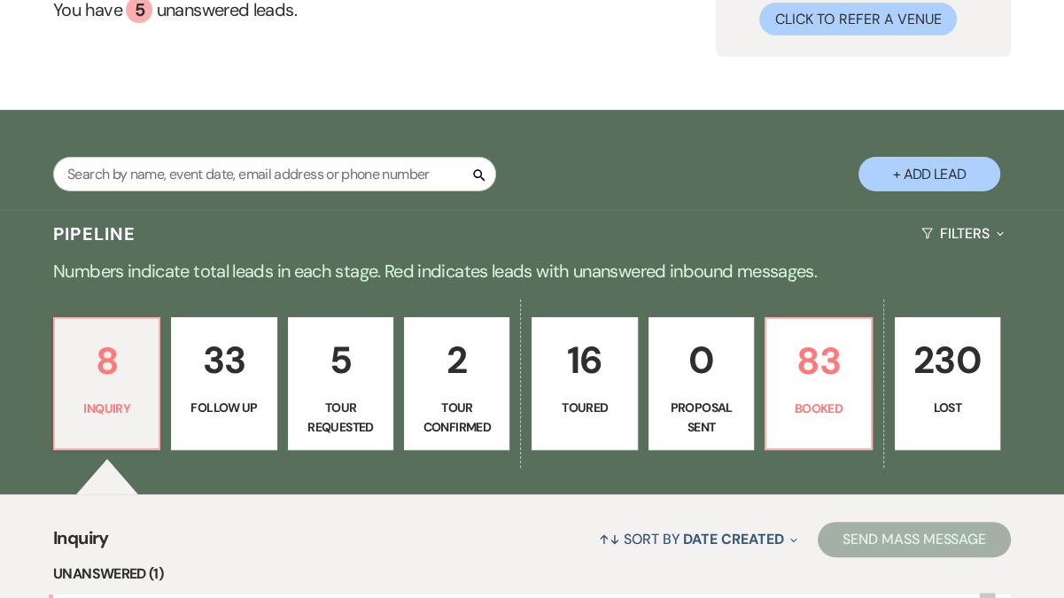
scroll to position [180, 0]
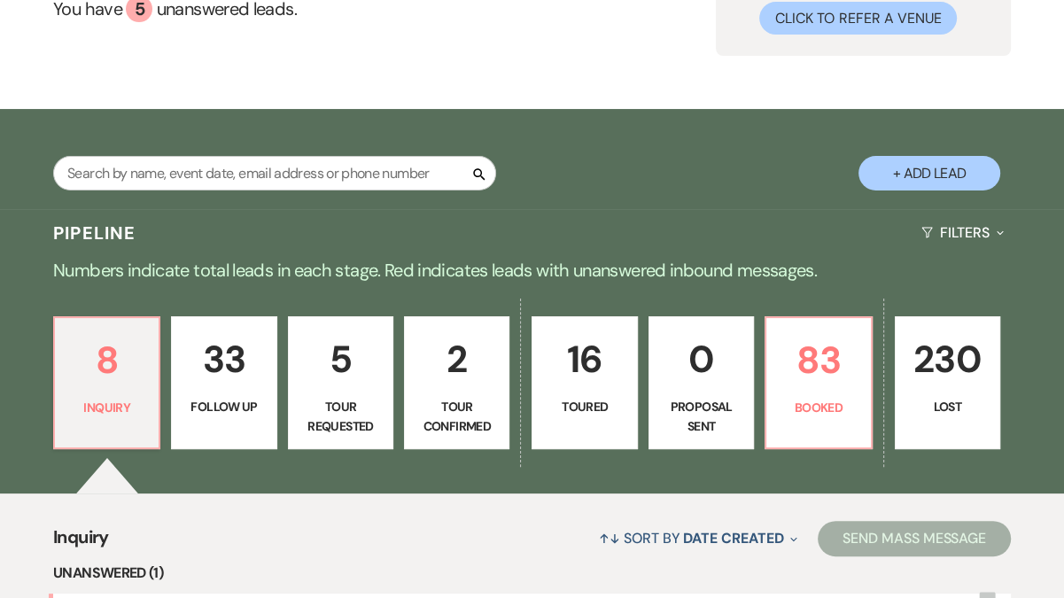
click at [461, 420] on p "Tour Confirmed" at bounding box center [456, 417] width 82 height 40
select select "4"
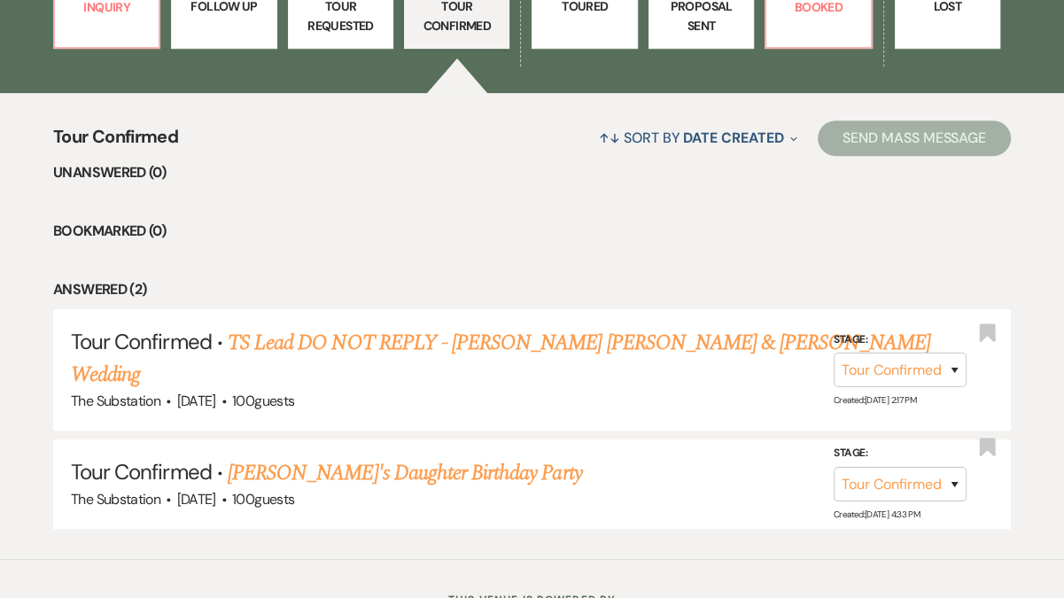
scroll to position [524, 0]
